Goal: Task Accomplishment & Management: Manage account settings

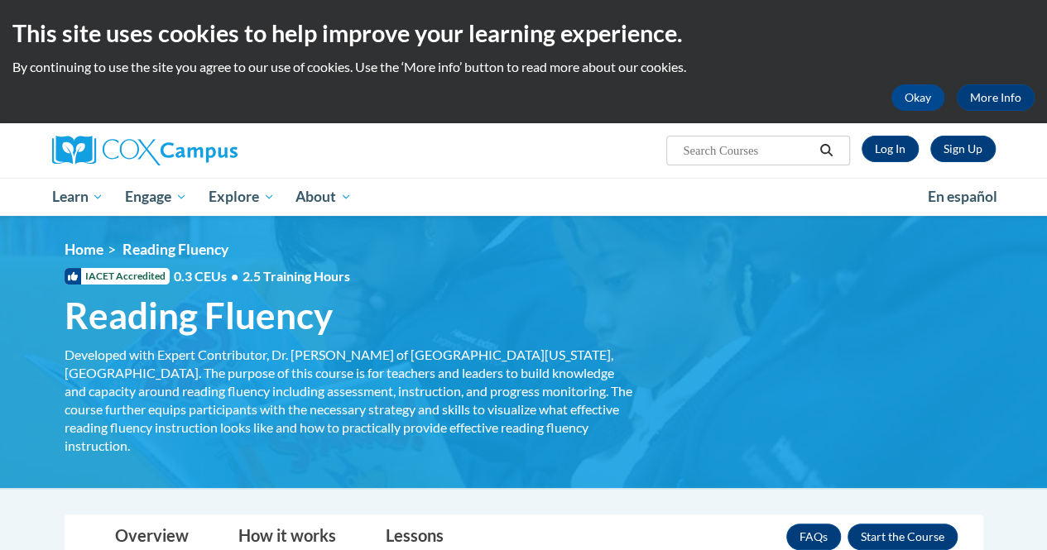
drag, startPoint x: 0, startPoint y: 0, endPoint x: 684, endPoint y: 240, distance: 724.6
click at [684, 240] on img at bounding box center [523, 352] width 1047 height 272
click at [899, 144] on link "Log In" at bounding box center [890, 149] width 57 height 26
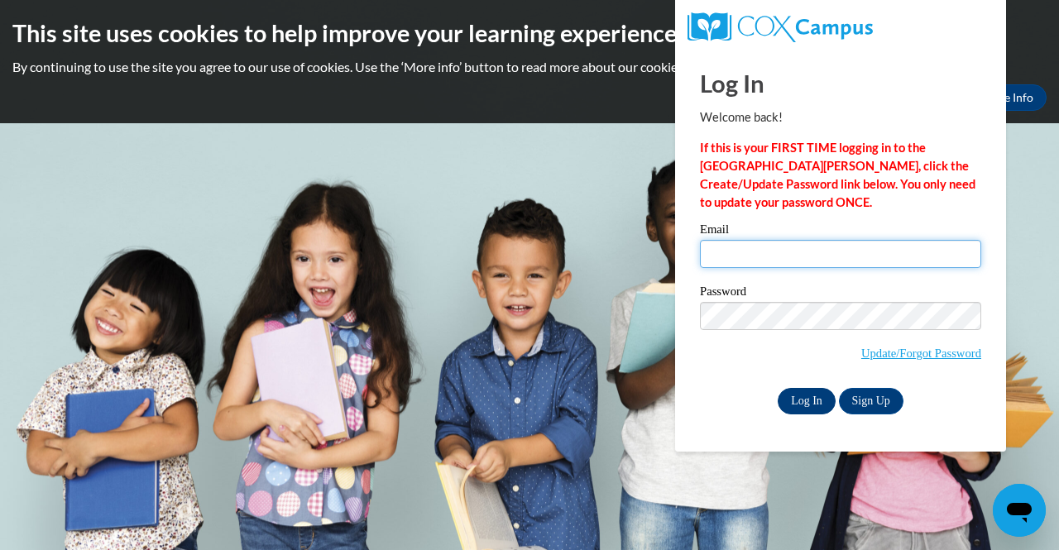
type input "[EMAIL_ADDRESS][DOMAIN_NAME]"
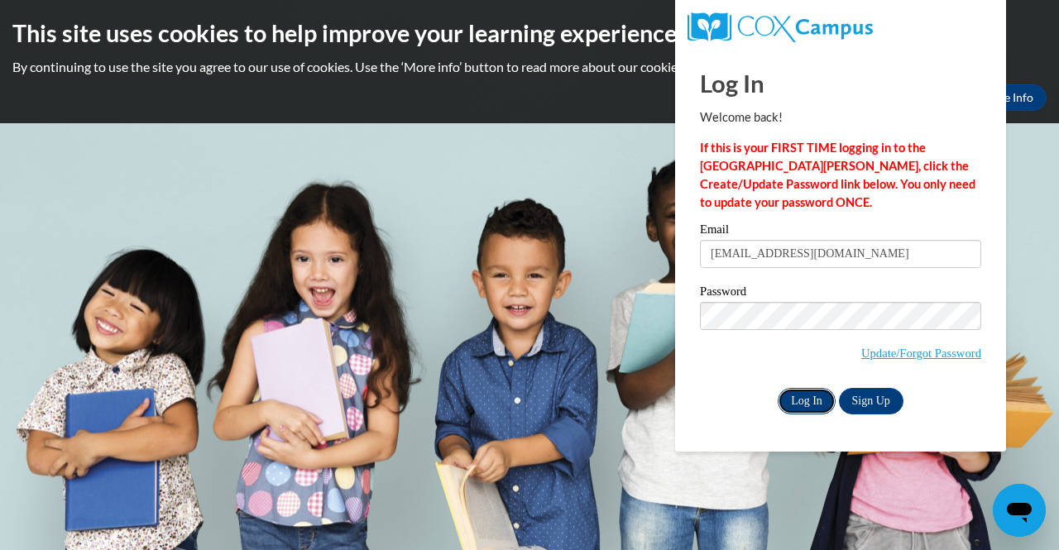
click at [809, 395] on input "Log In" at bounding box center [807, 401] width 58 height 26
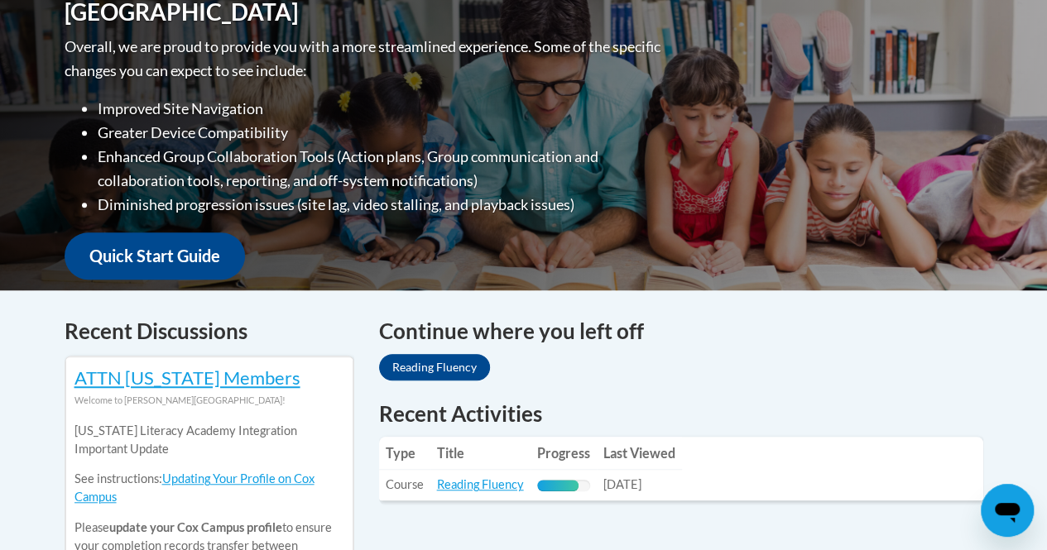
scroll to position [497, 0]
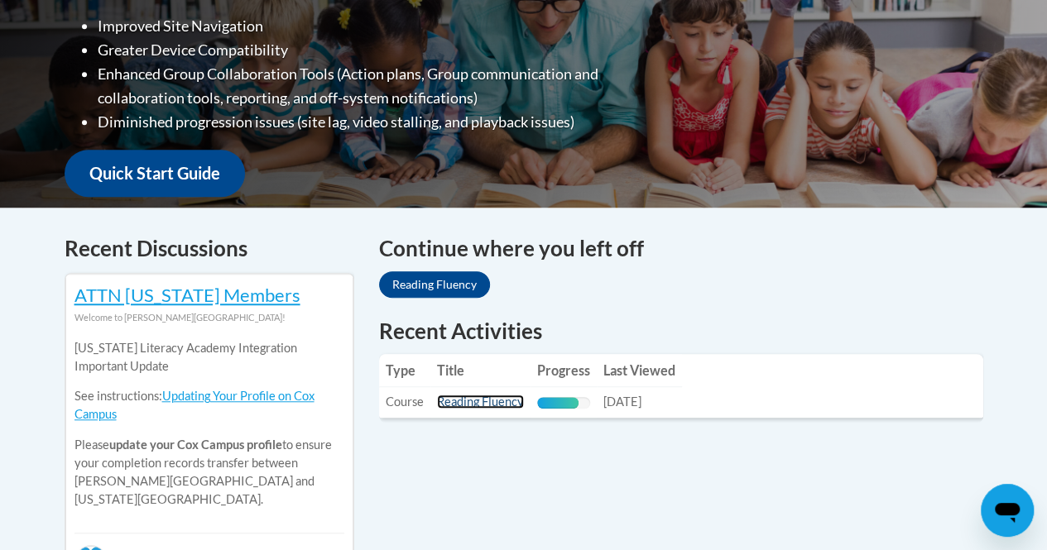
click at [480, 406] on link "Reading Fluency" at bounding box center [480, 402] width 87 height 14
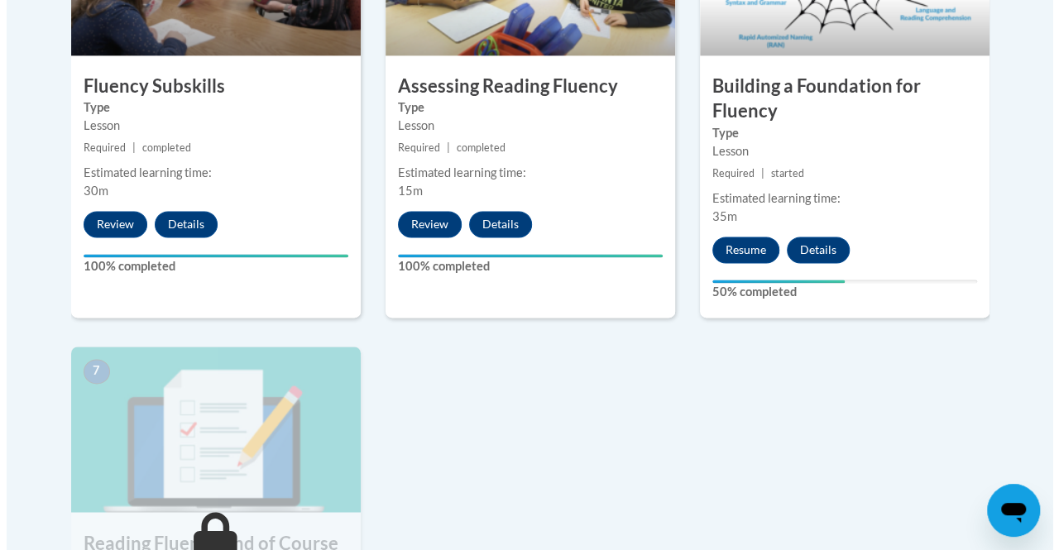
scroll to position [1159, 0]
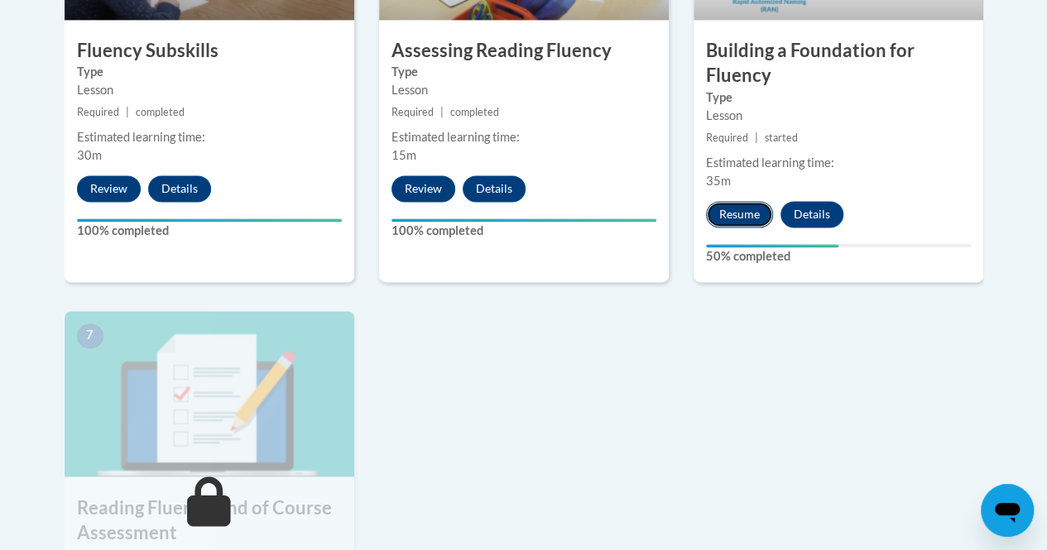
click at [748, 216] on button "Resume" at bounding box center [739, 214] width 67 height 26
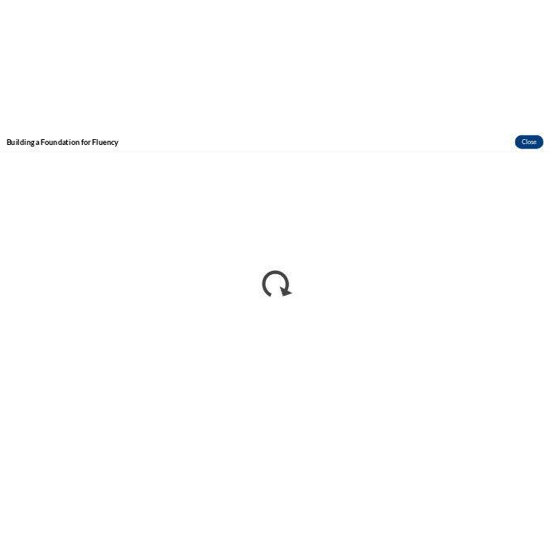
scroll to position [0, 0]
